Goal: Task Accomplishment & Management: Manage account settings

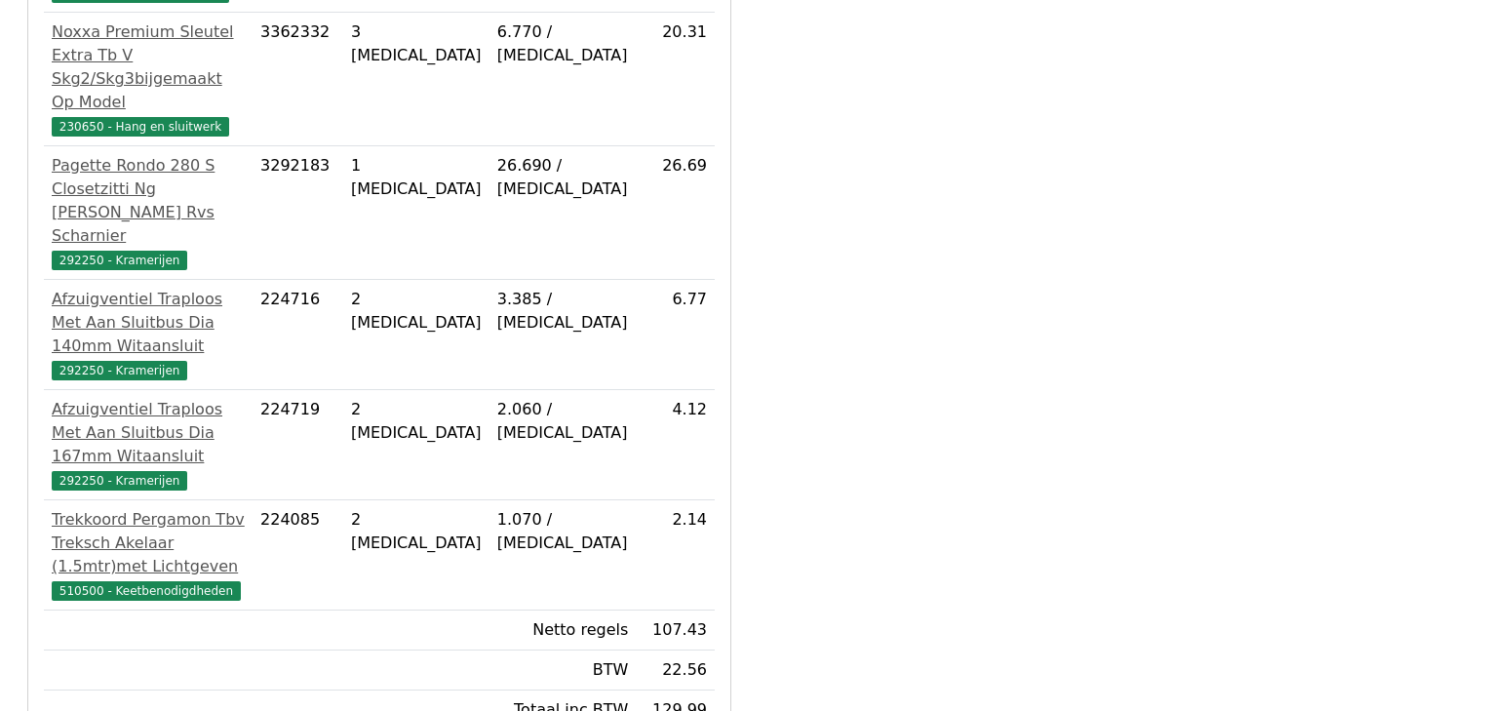
scroll to position [734, 0]
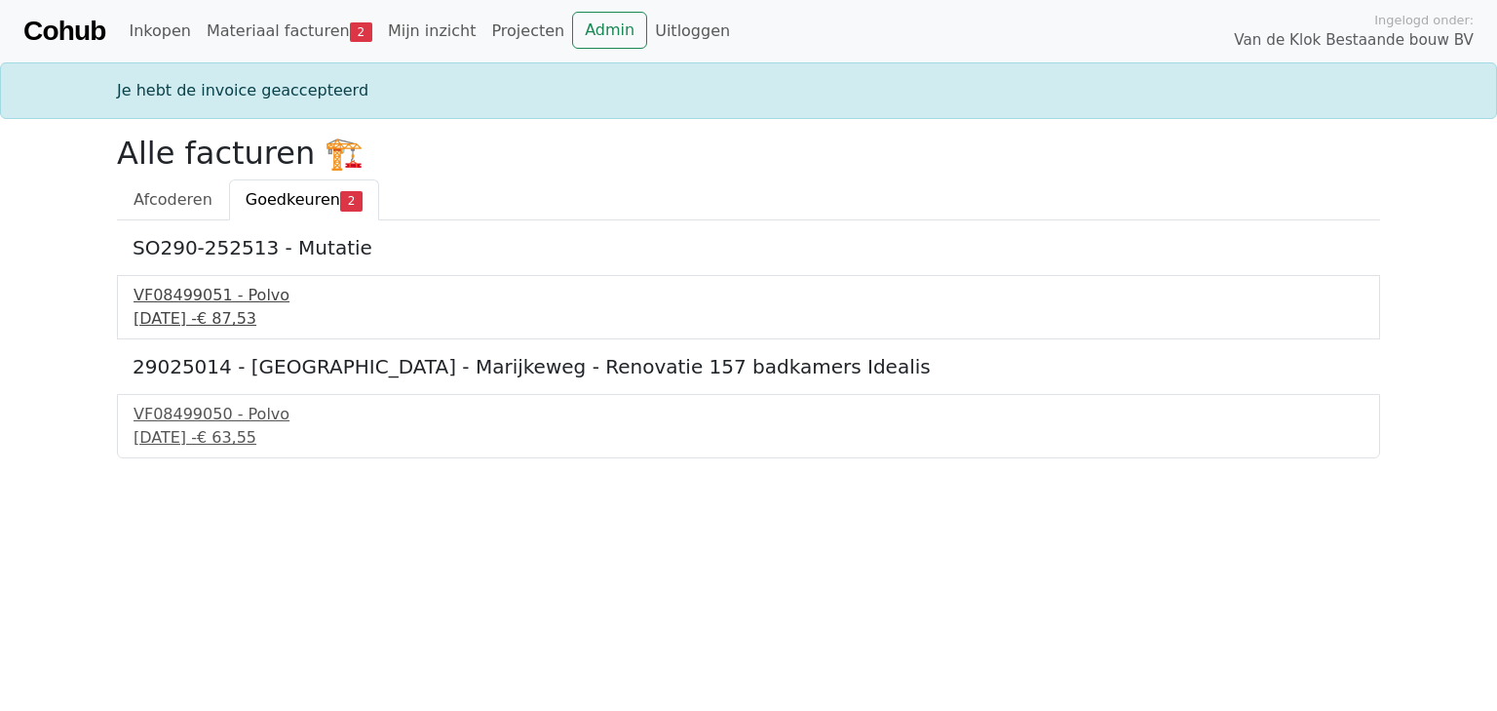
click at [197, 324] on div "18 september 2025 - € 87,53" at bounding box center [749, 318] width 1230 height 23
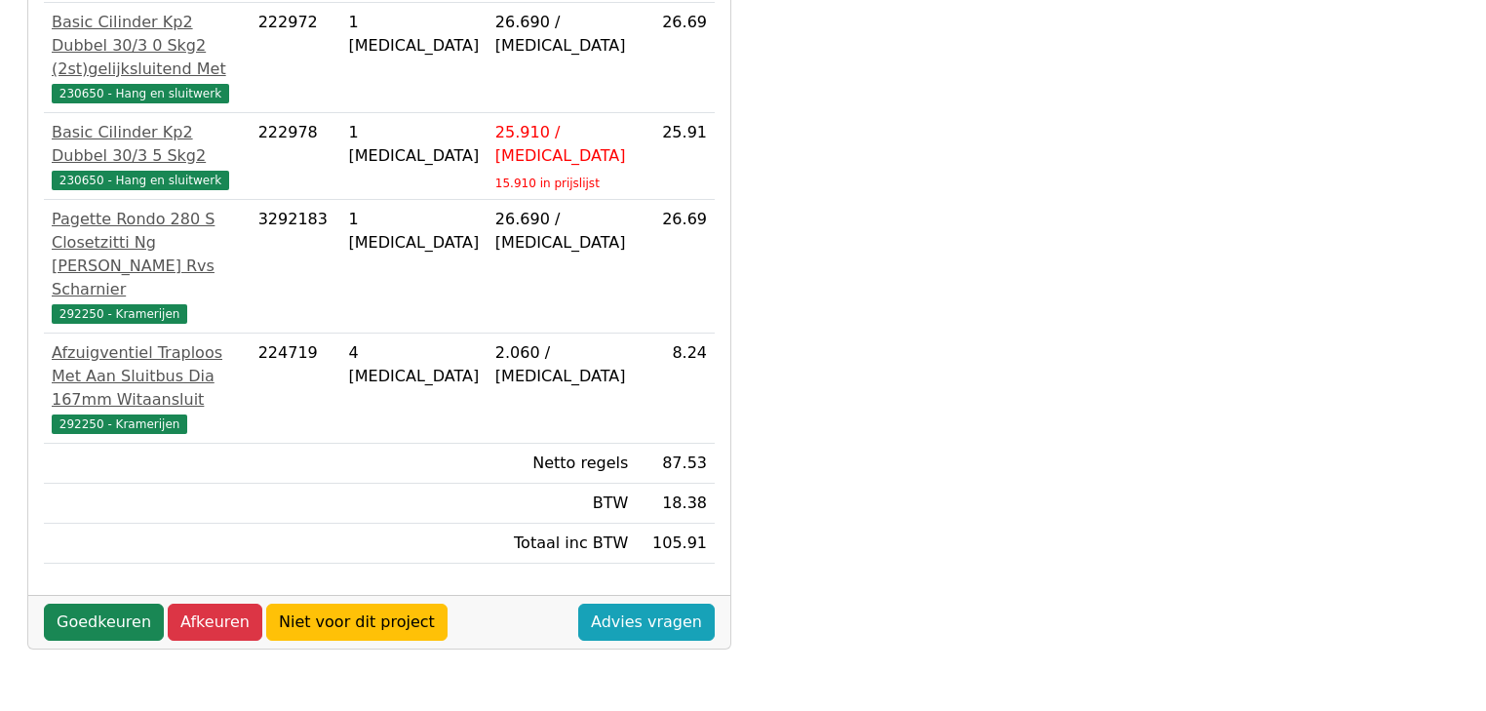
scroll to position [624, 0]
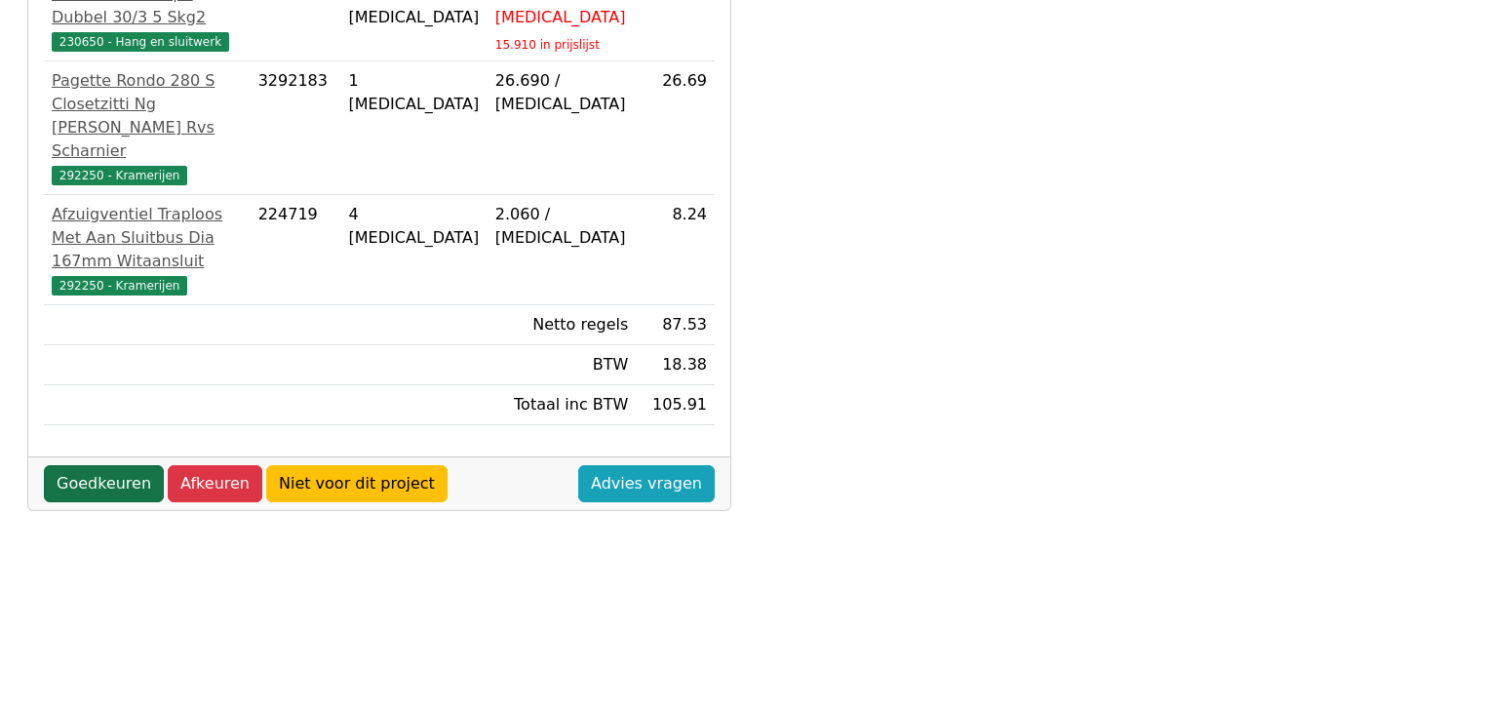
click at [97, 487] on link "Goedkeuren" at bounding box center [104, 483] width 120 height 37
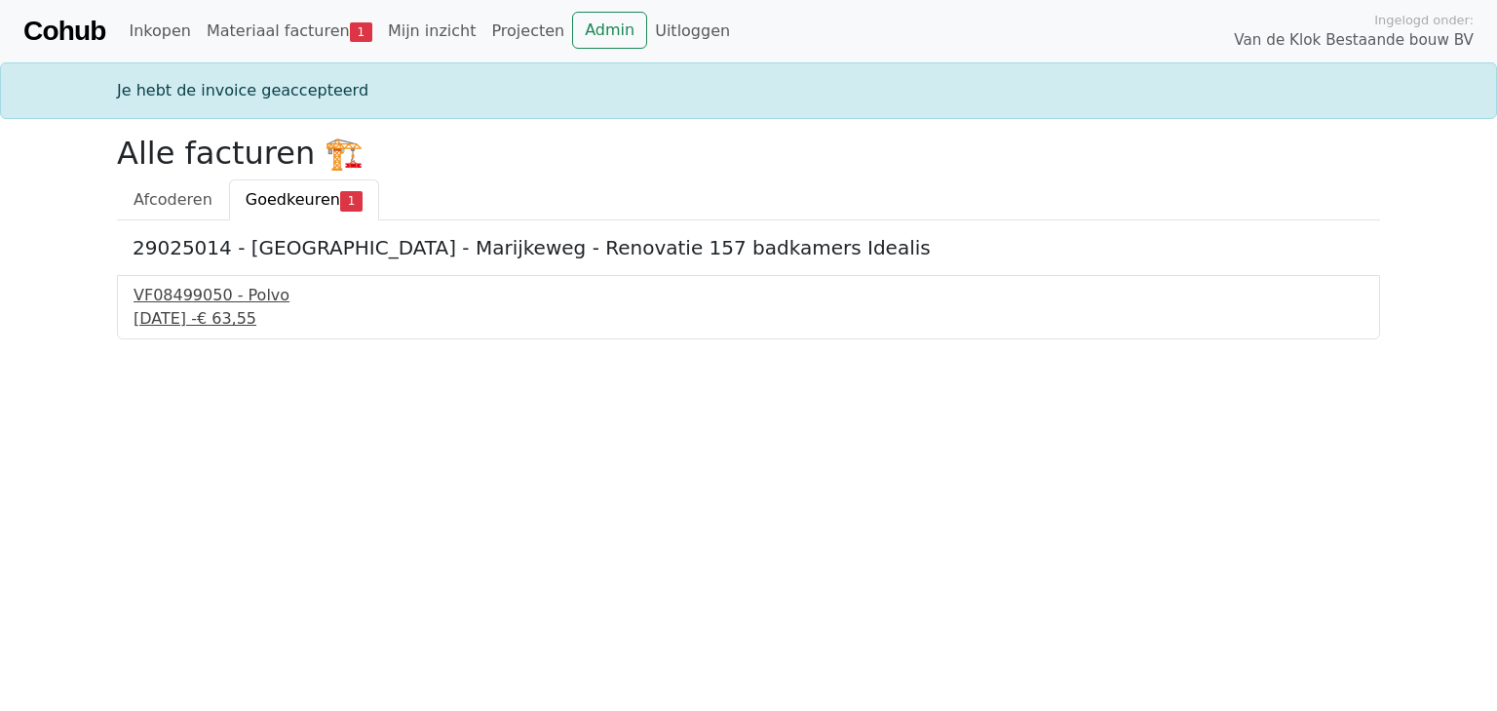
click at [162, 320] on div "18 september 2025 - € 63,55" at bounding box center [749, 318] width 1230 height 23
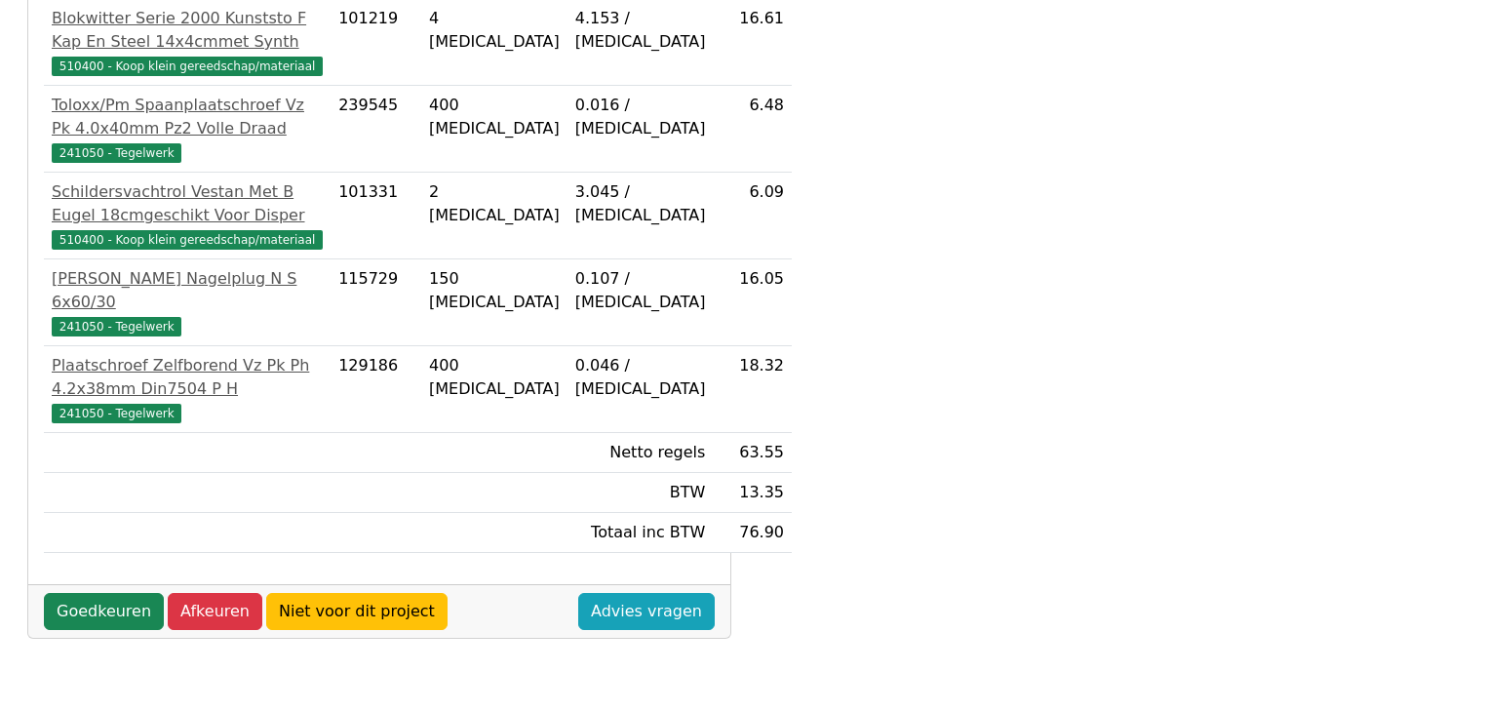
scroll to position [468, 0]
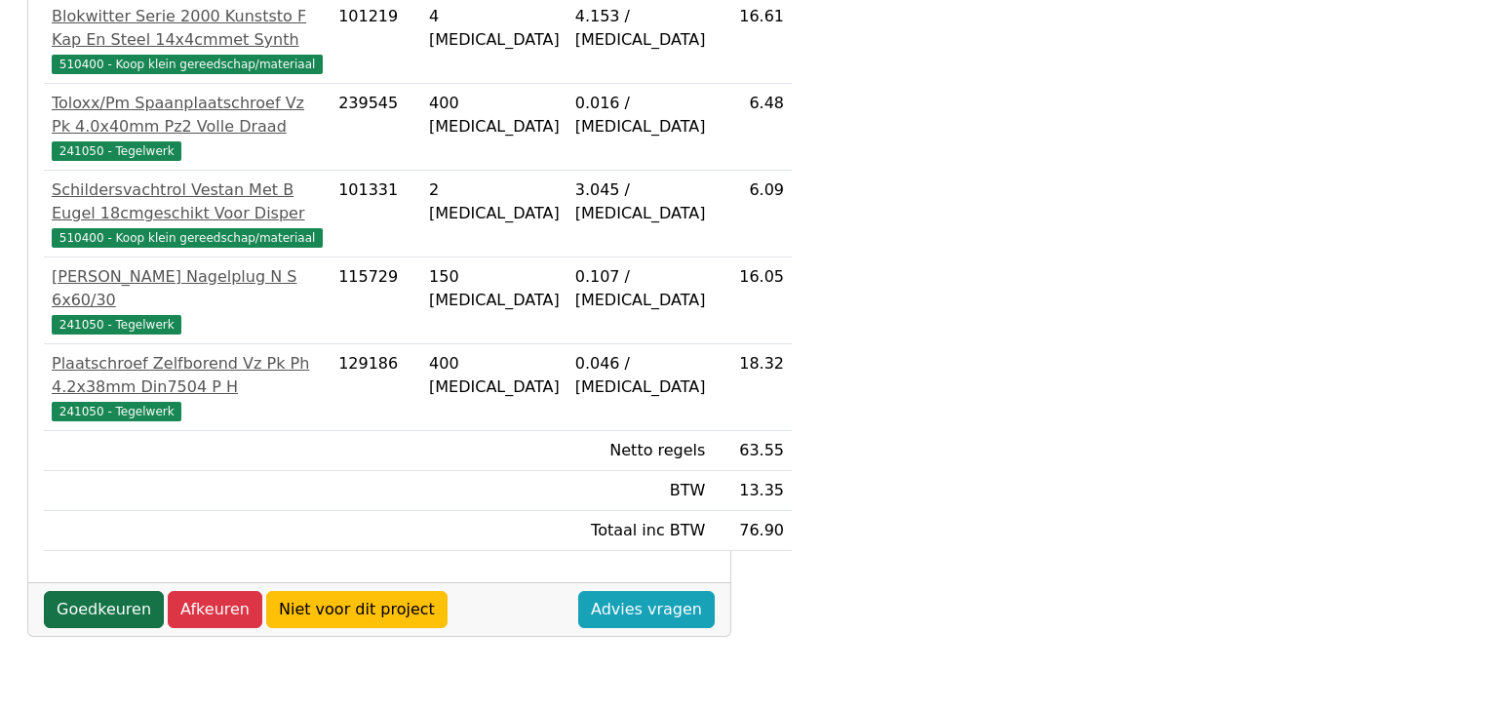
click at [103, 628] on link "Goedkeuren" at bounding box center [104, 609] width 120 height 37
